Goal: Navigation & Orientation: Go to known website

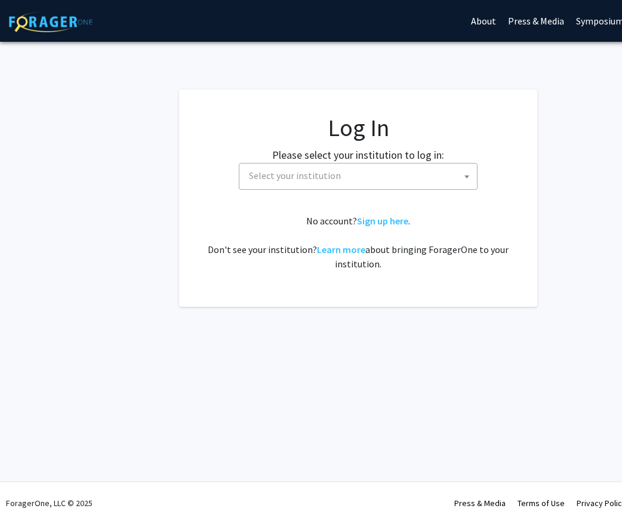
select select
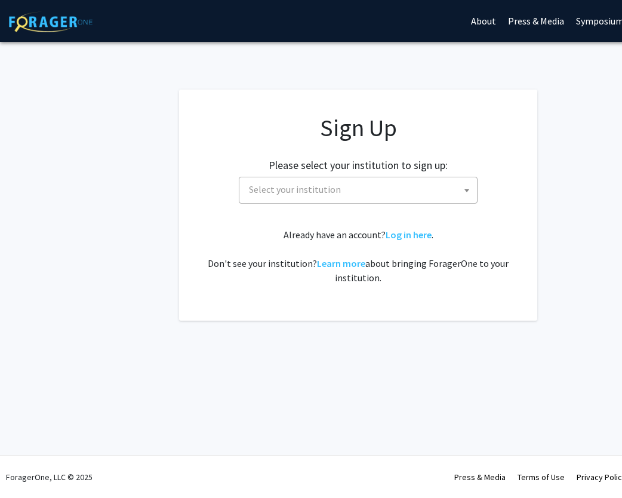
select select
